Goal: Transaction & Acquisition: Obtain resource

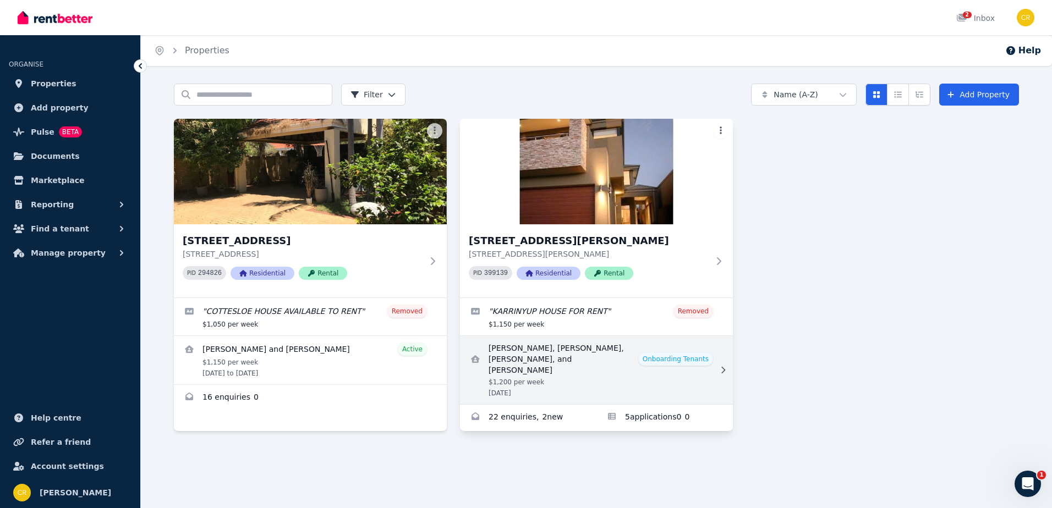
click at [590, 363] on link "View details for Jade McNeil, Shara Anderson, Amelia Quinlan, and Michelle Crot…" at bounding box center [596, 370] width 273 height 68
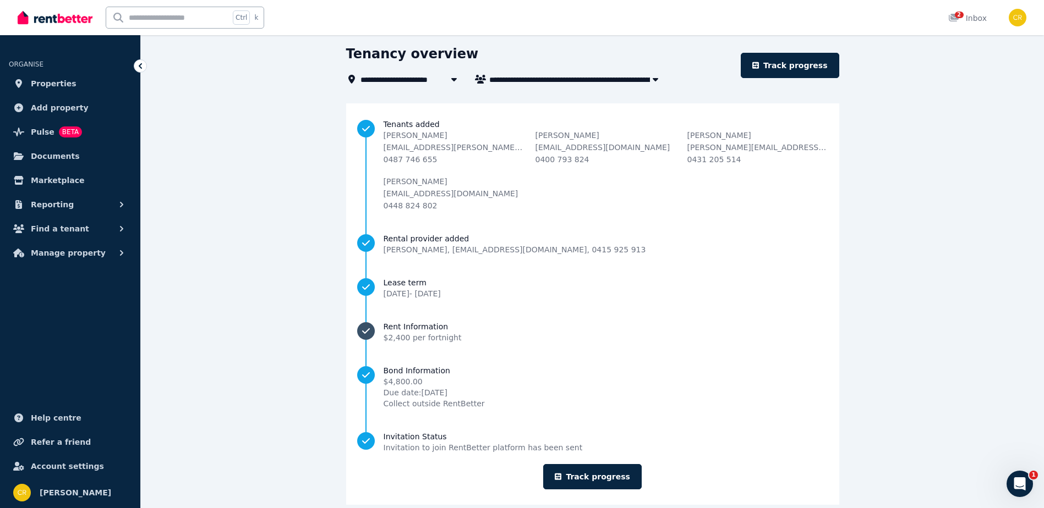
scroll to position [55, 0]
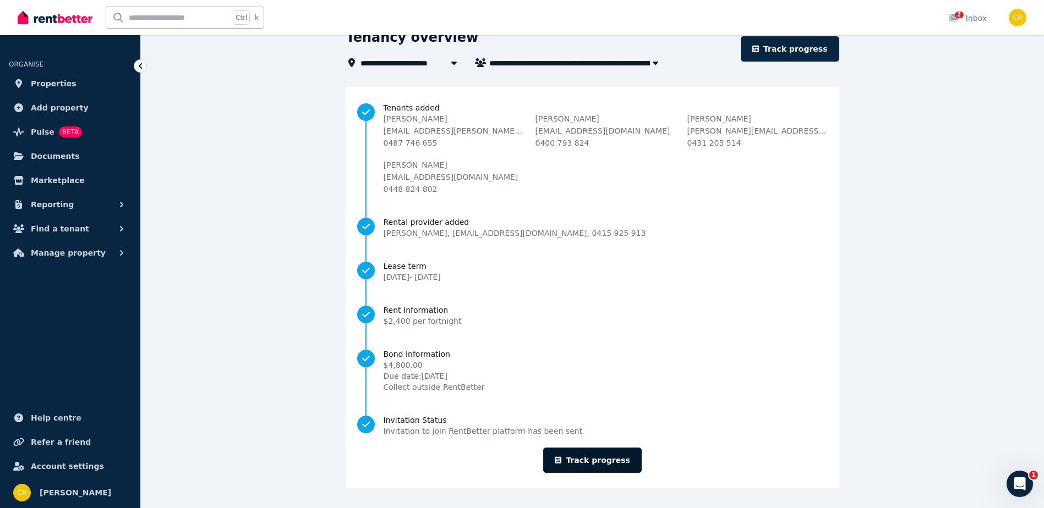
click at [591, 457] on link "Track progress" at bounding box center [592, 460] width 99 height 25
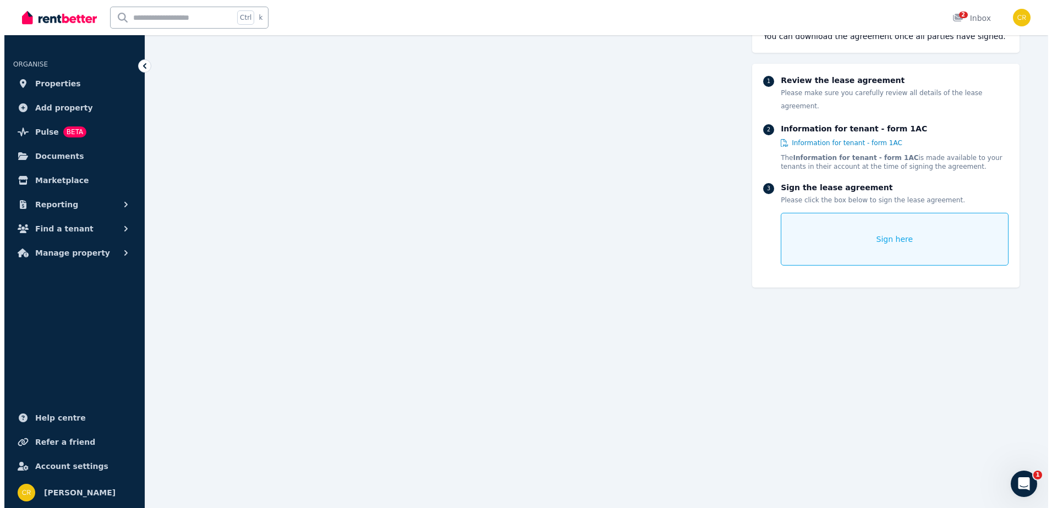
scroll to position [165, 0]
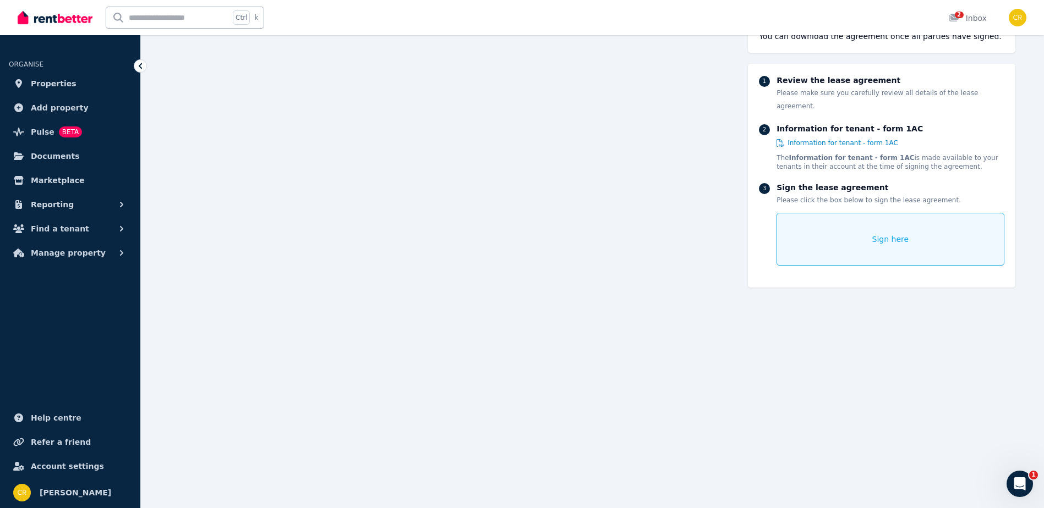
click at [889, 234] on span "Sign here" at bounding box center [890, 239] width 37 height 11
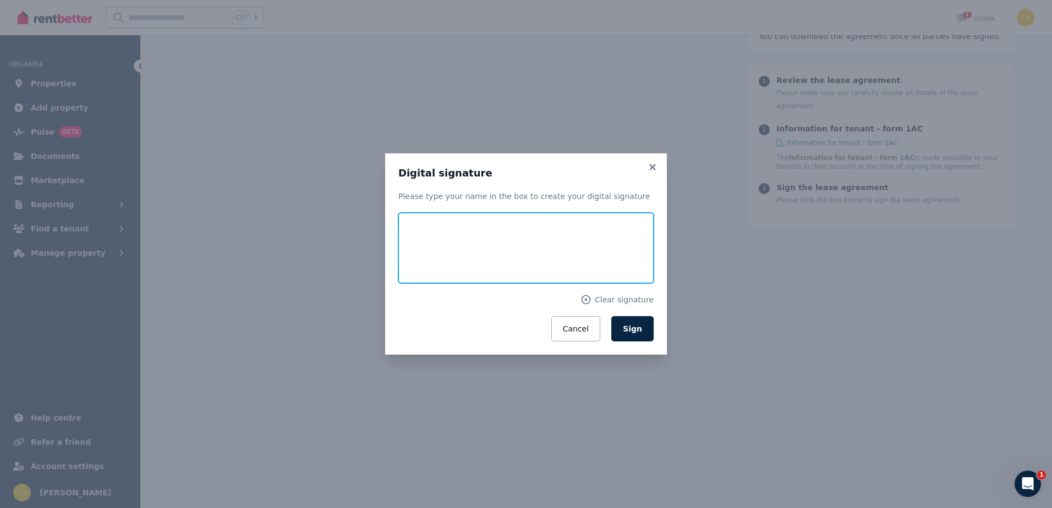
click at [471, 267] on input "text" at bounding box center [525, 248] width 255 height 70
type input "**********"
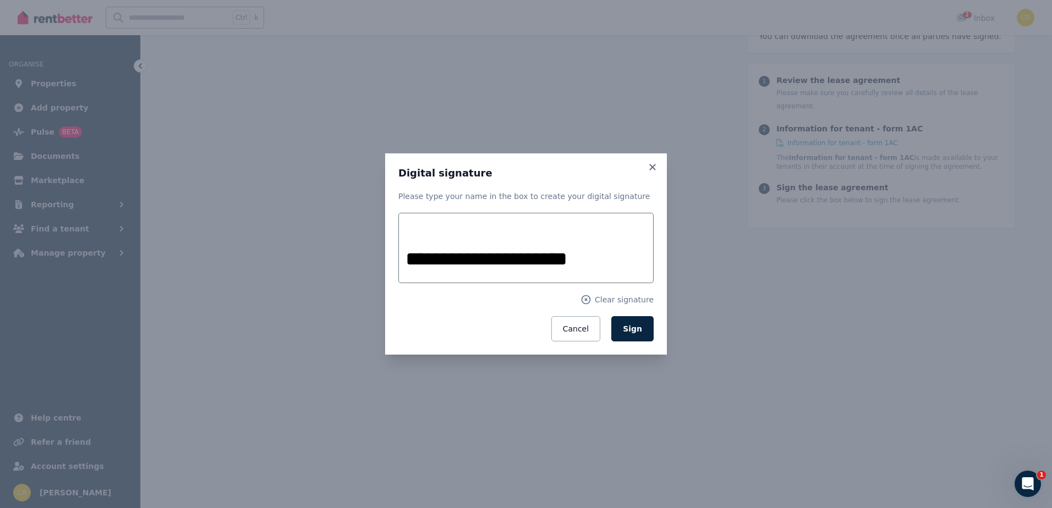
click at [634, 332] on span "Sign" at bounding box center [632, 329] width 19 height 9
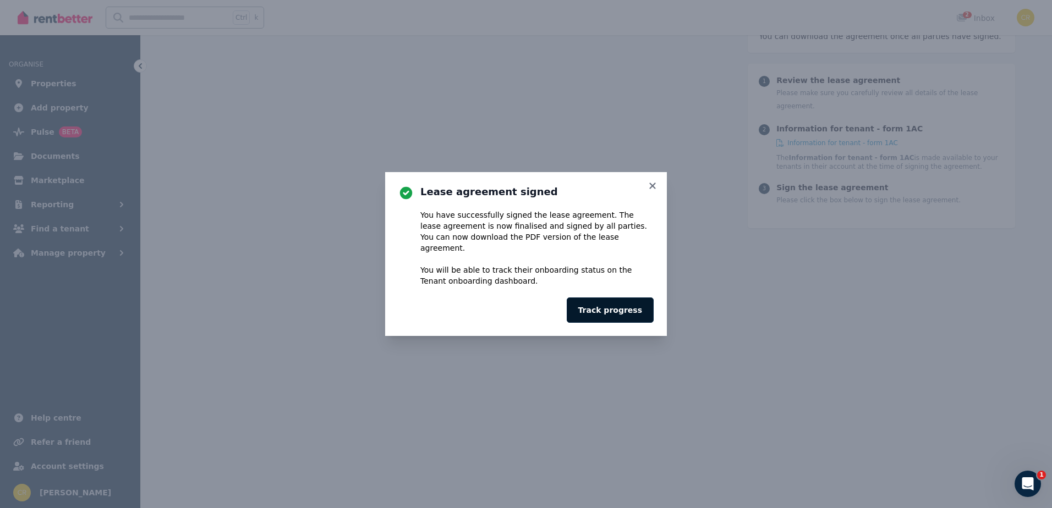
click at [623, 302] on button "Track progress" at bounding box center [610, 310] width 87 height 25
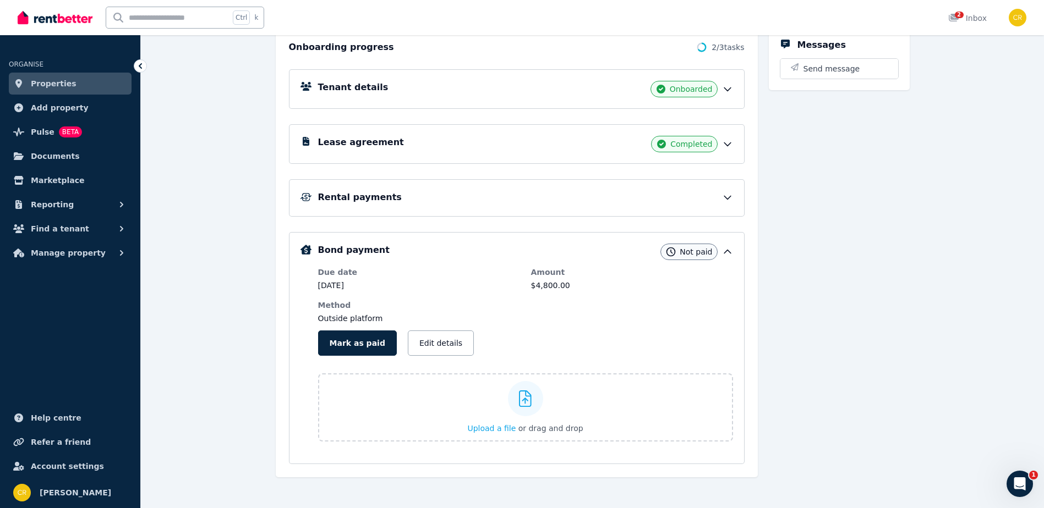
scroll to position [139, 0]
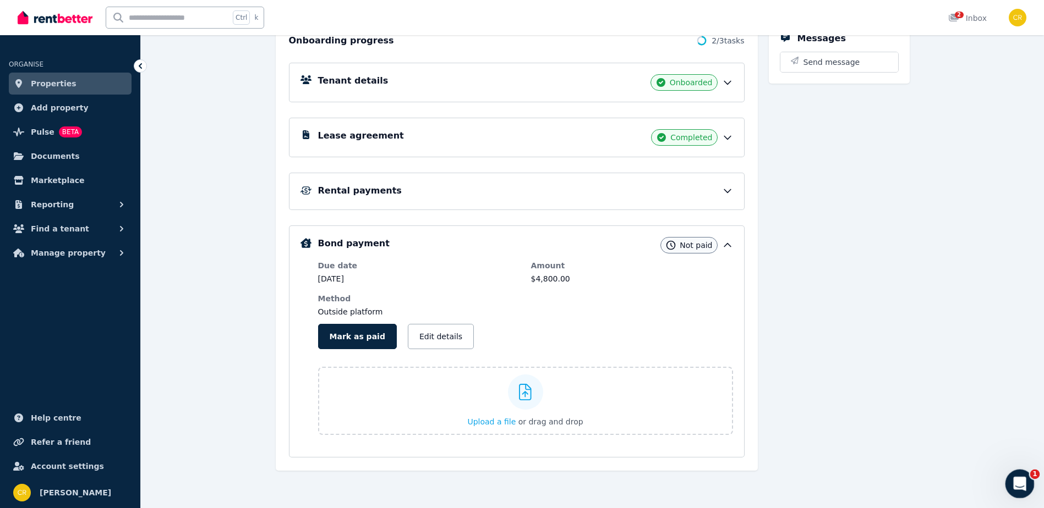
click at [1013, 481] on icon "Open Intercom Messenger" at bounding box center [1018, 483] width 18 height 18
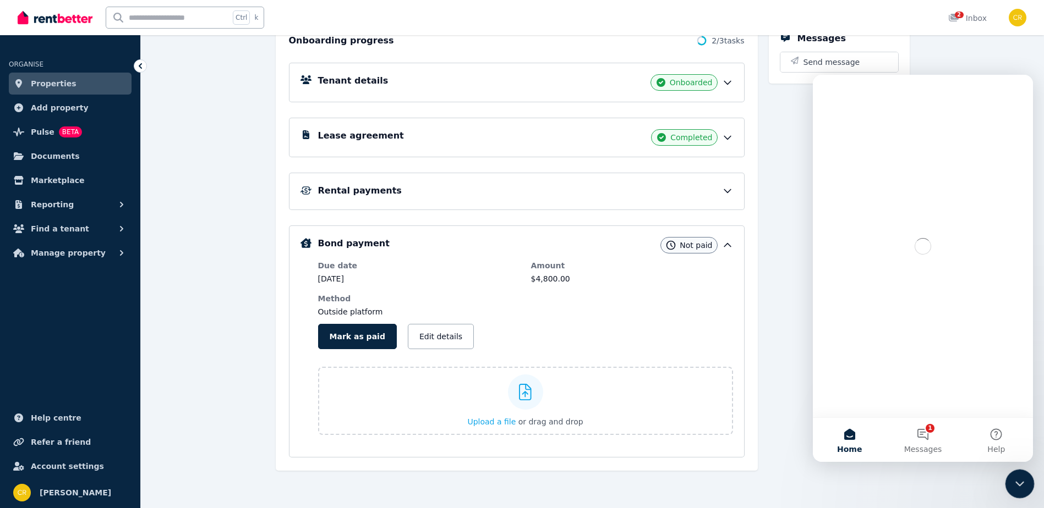
scroll to position [0, 0]
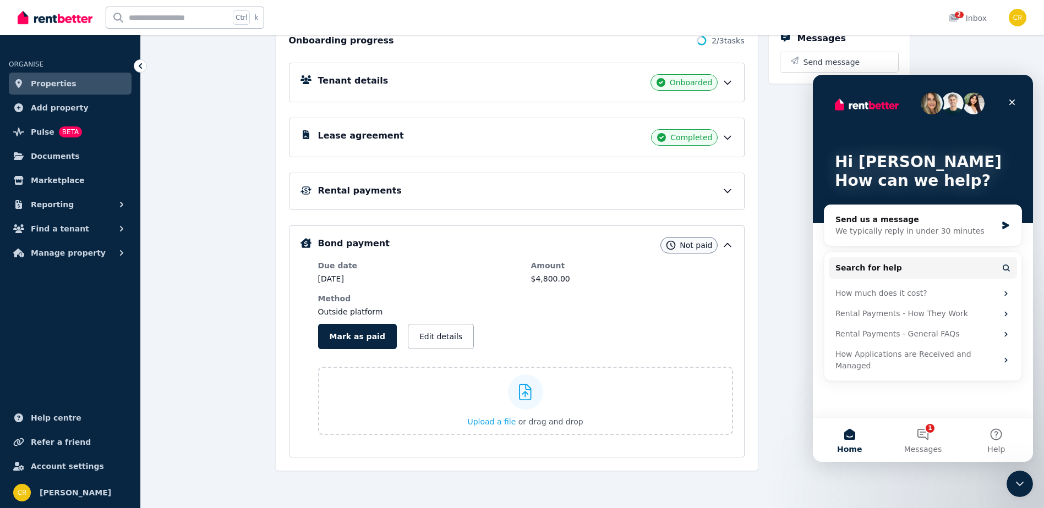
click at [784, 419] on div "Messages Send message" at bounding box center [839, 246] width 141 height 450
click at [1011, 99] on icon "Close" at bounding box center [1012, 102] width 9 height 9
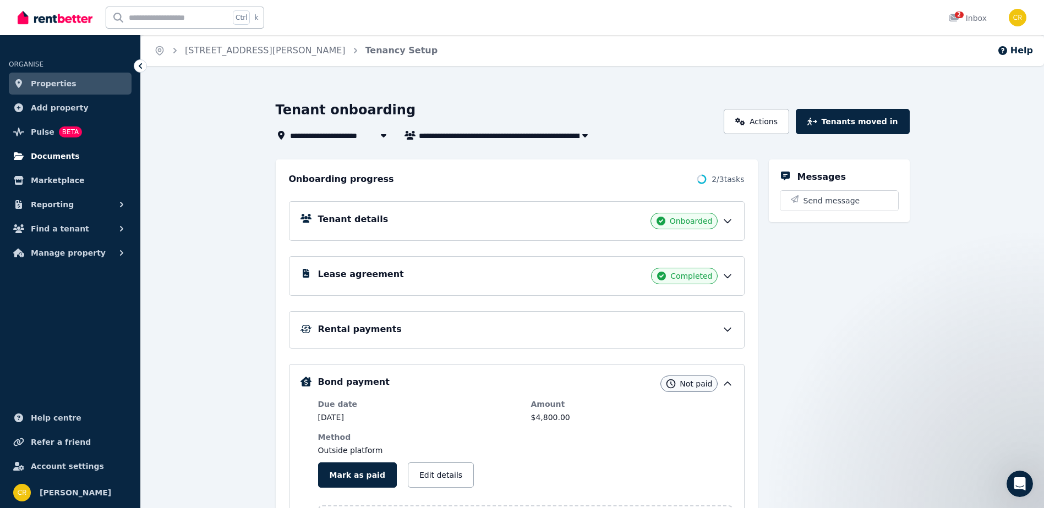
click at [61, 160] on span "Documents" at bounding box center [55, 156] width 49 height 13
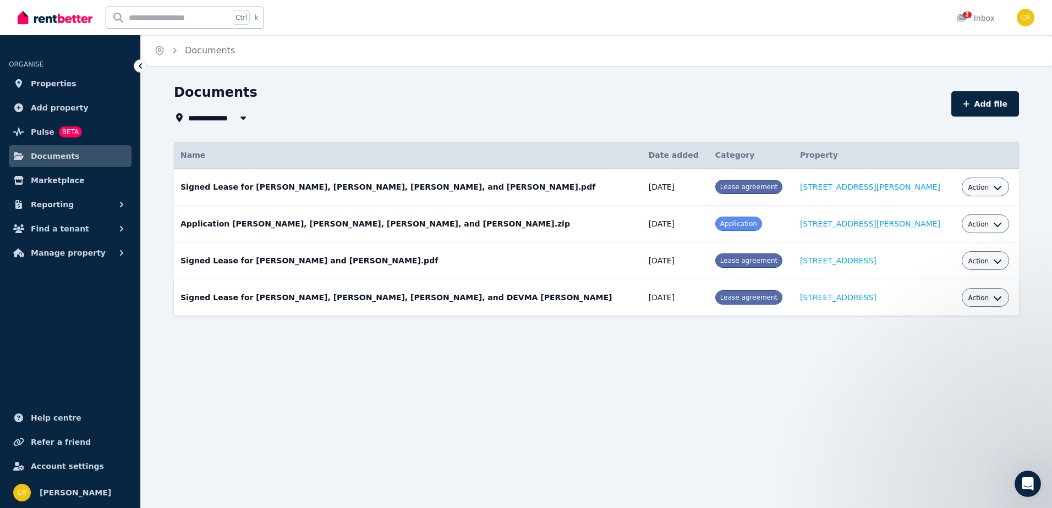
click at [969, 302] on span "Action" at bounding box center [979, 298] width 21 height 9
click at [933, 363] on link "Download" at bounding box center [952, 363] width 106 height 20
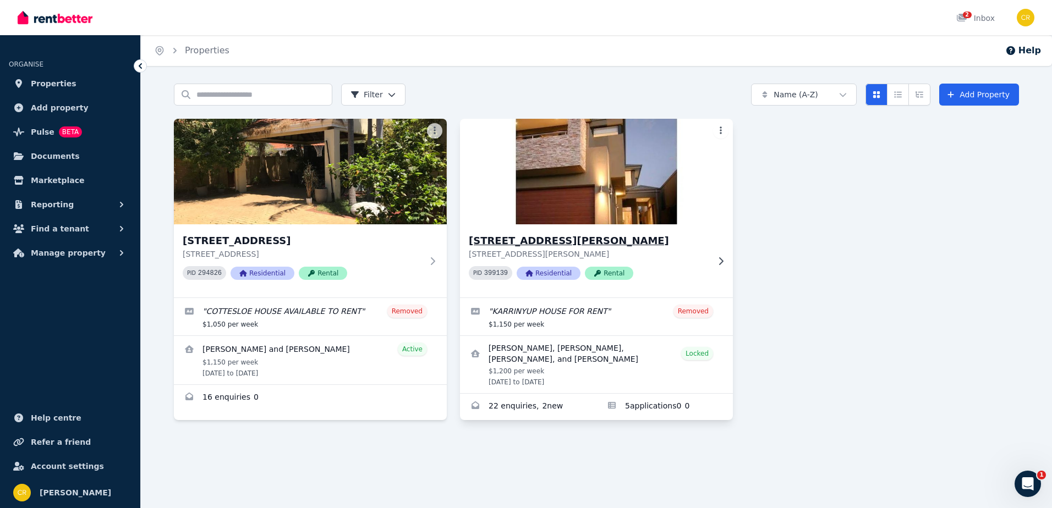
click at [561, 217] on img at bounding box center [596, 171] width 287 height 111
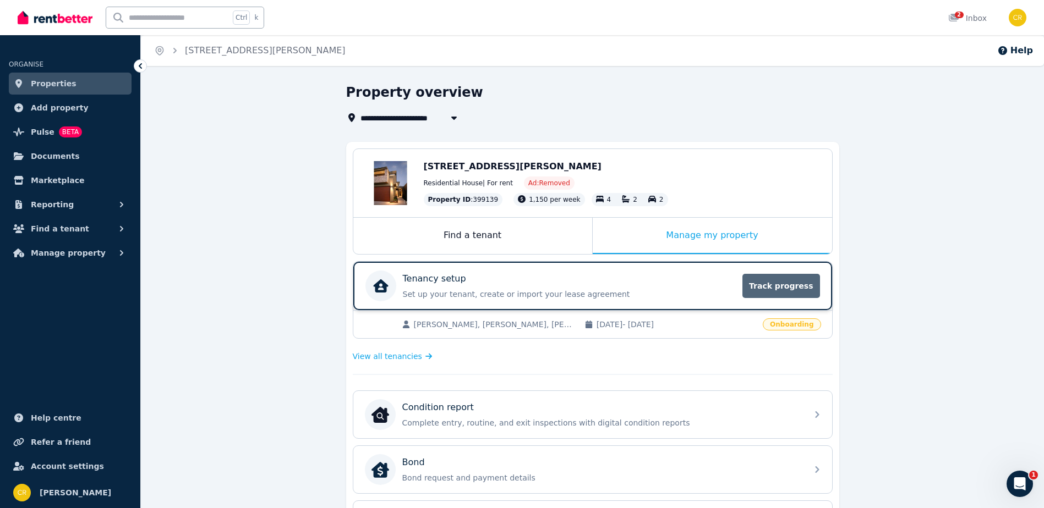
click at [767, 287] on span "Track progress" at bounding box center [780, 286] width 77 height 24
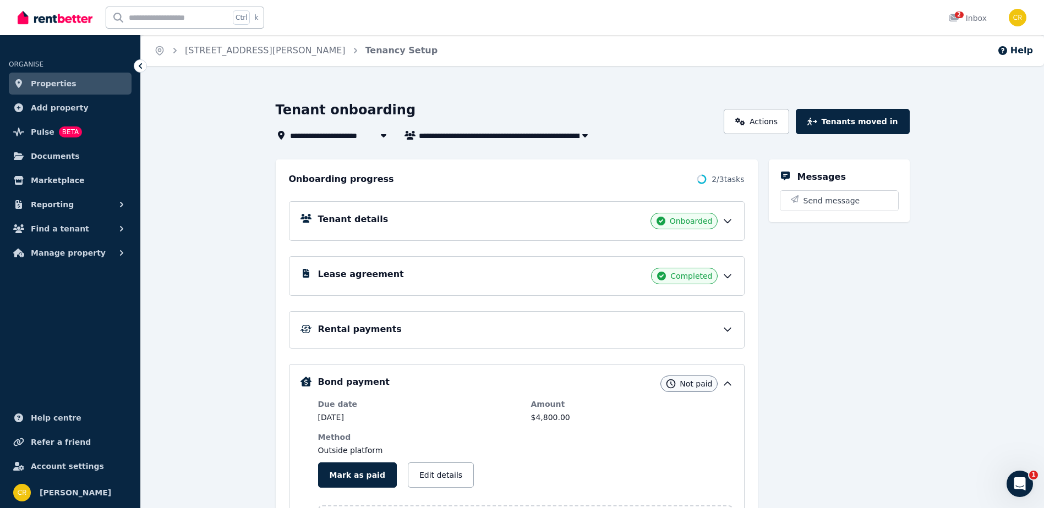
click at [728, 276] on icon at bounding box center [727, 276] width 11 height 11
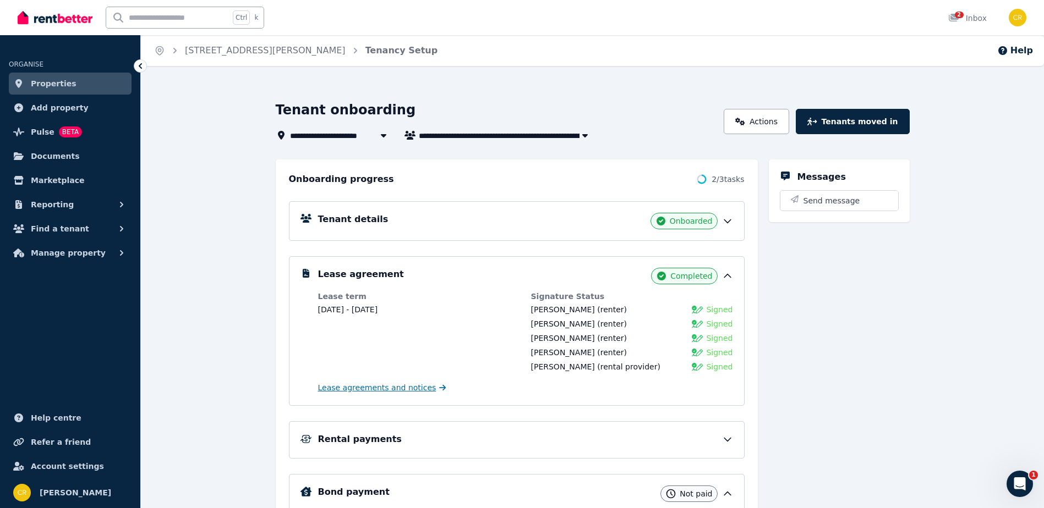
click at [370, 390] on span "Lease agreements and notices" at bounding box center [377, 387] width 118 height 11
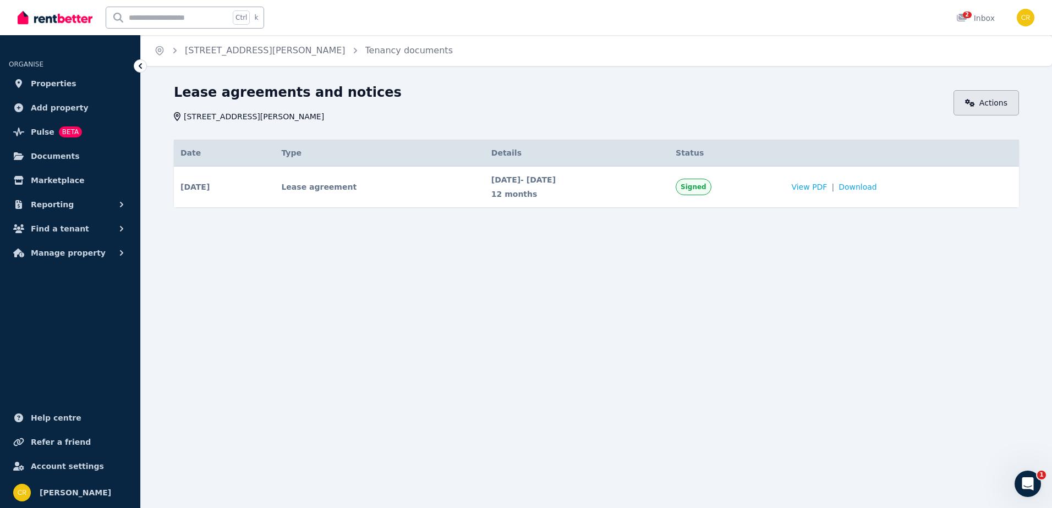
click at [991, 104] on link "Actions" at bounding box center [986, 102] width 65 height 25
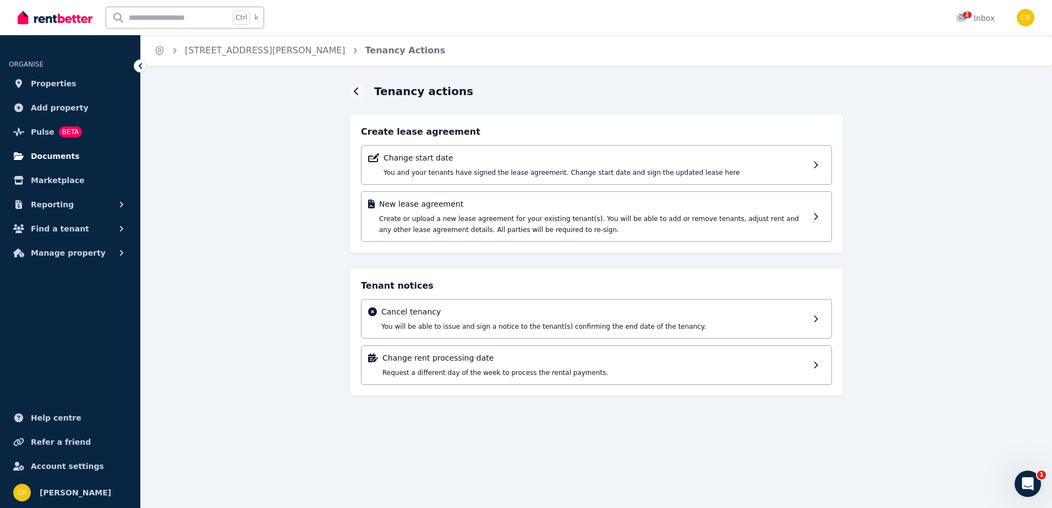
click at [45, 155] on span "Documents" at bounding box center [55, 156] width 49 height 13
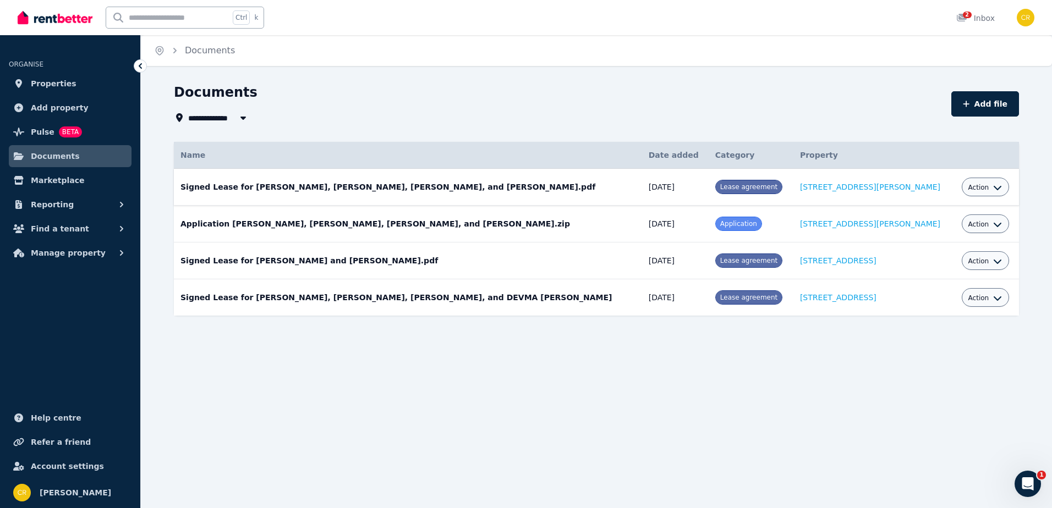
click at [976, 183] on button "Action" at bounding box center [986, 187] width 34 height 9
click at [943, 251] on link "Download" at bounding box center [952, 252] width 106 height 20
